Goal: Find contact information: Find contact information

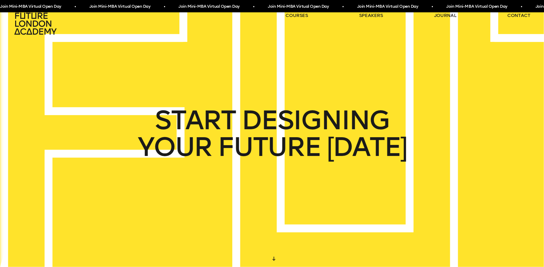
click at [366, 18] on ul "courses speakers journal contact" at bounding box center [407, 23] width 245 height 23
click at [373, 15] on link "speakers" at bounding box center [371, 15] width 24 height 6
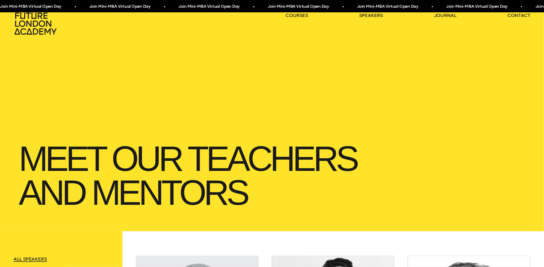
click at [377, 14] on link "speakers" at bounding box center [371, 15] width 24 height 6
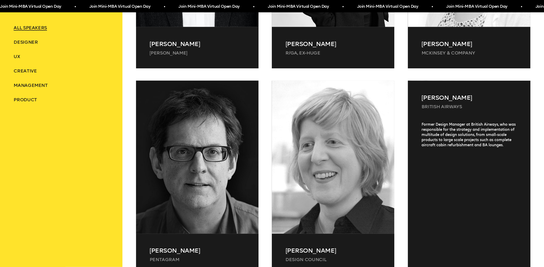
scroll to position [513, 0]
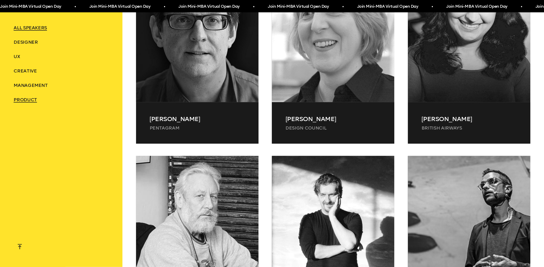
click at [28, 99] on span "Product" at bounding box center [25, 100] width 23 height 6
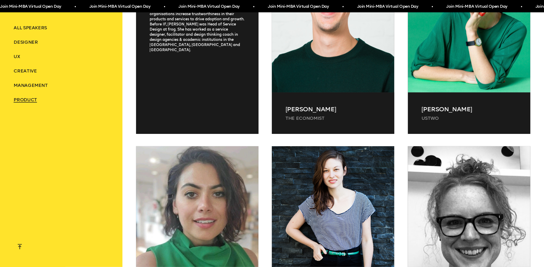
scroll to position [564, 0]
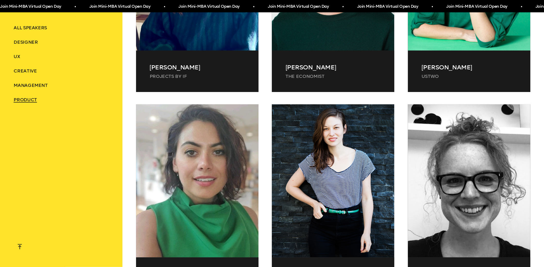
click at [18, 246] on div at bounding box center [20, 248] width 4 height 9
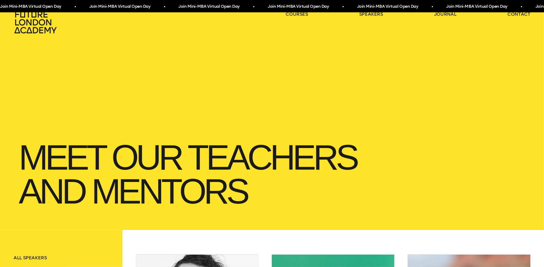
scroll to position [0, 0]
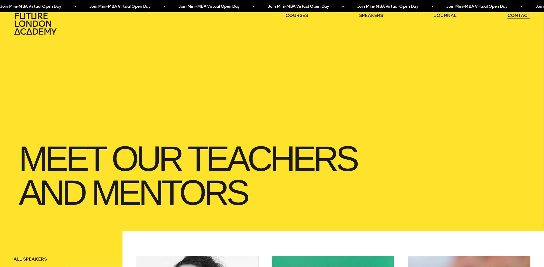
click at [510, 14] on link "contact" at bounding box center [518, 15] width 23 height 6
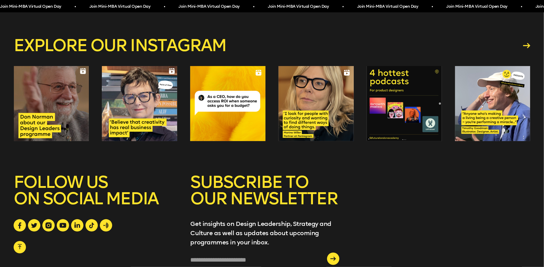
scroll to position [843, 0]
